Goal: Task Accomplishment & Management: Manage account settings

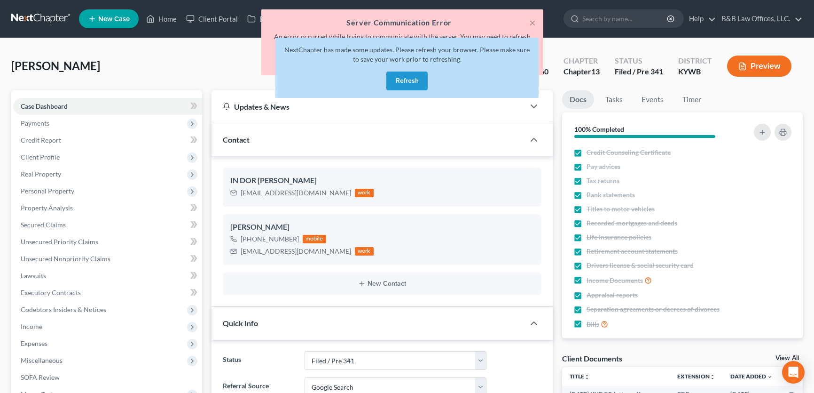
select select "7"
select select "4"
select select "0"
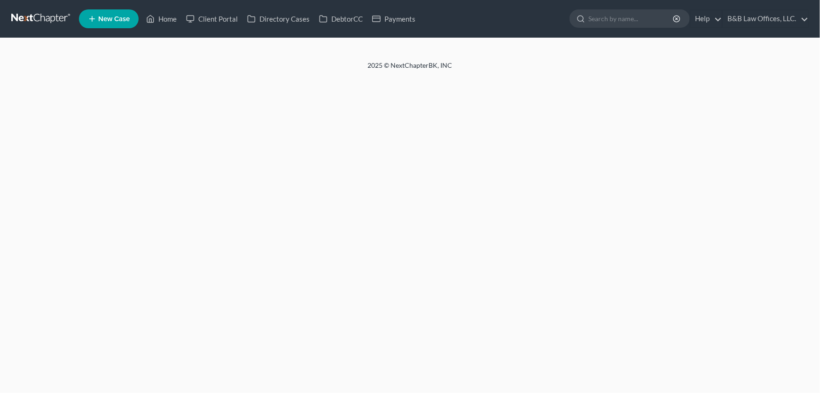
select select "4"
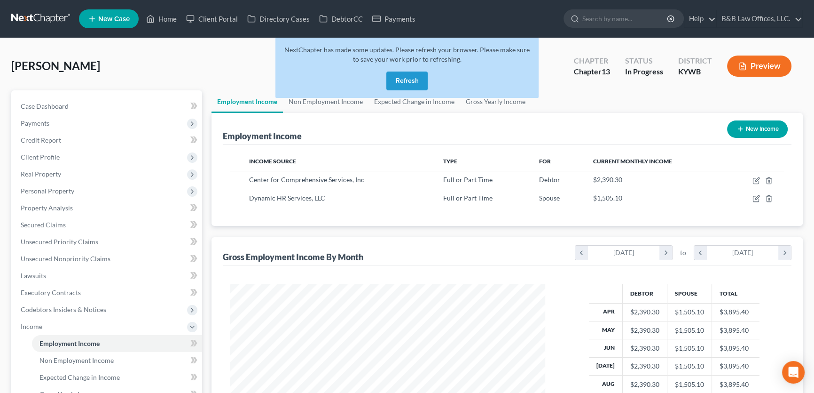
scroll to position [168, 334]
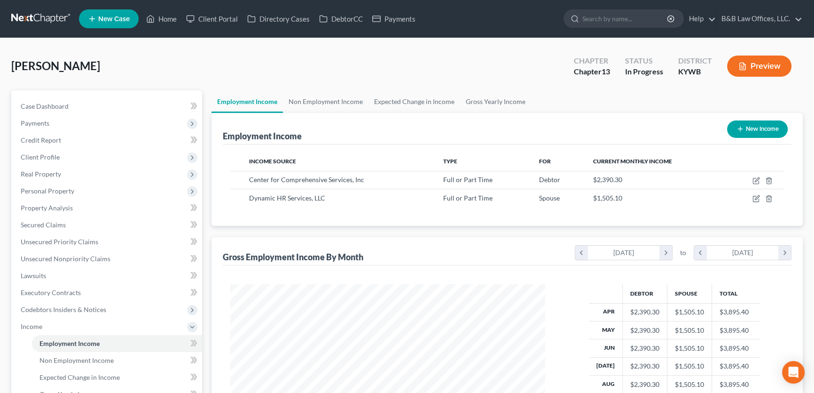
scroll to position [168, 334]
